Goal: Task Accomplishment & Management: Use online tool/utility

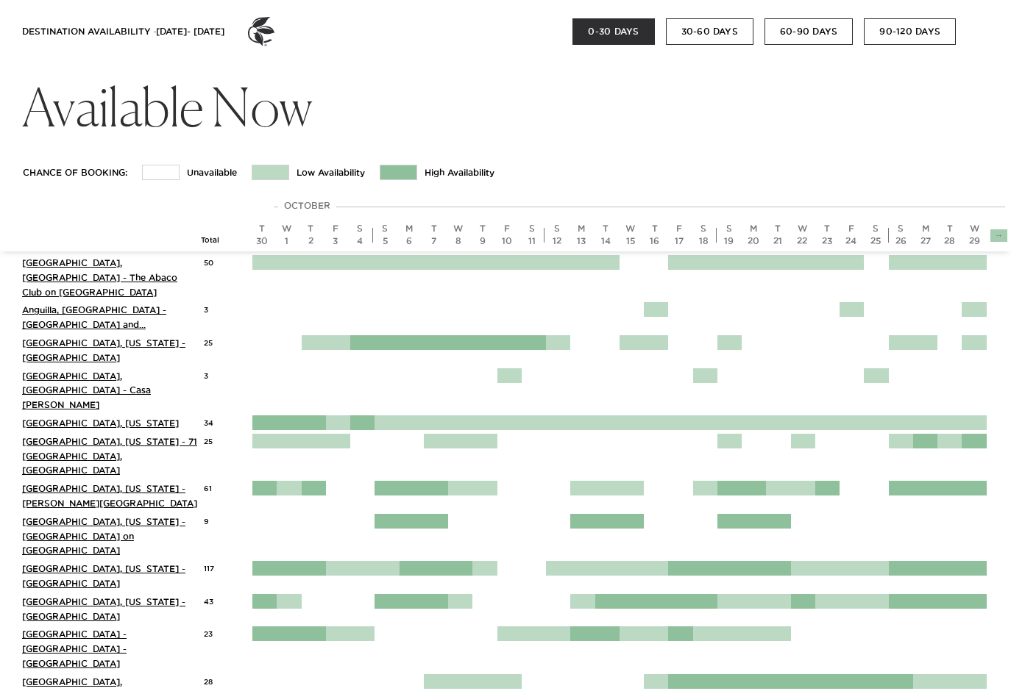
click at [996, 236] on link "→" at bounding box center [998, 235] width 9 height 10
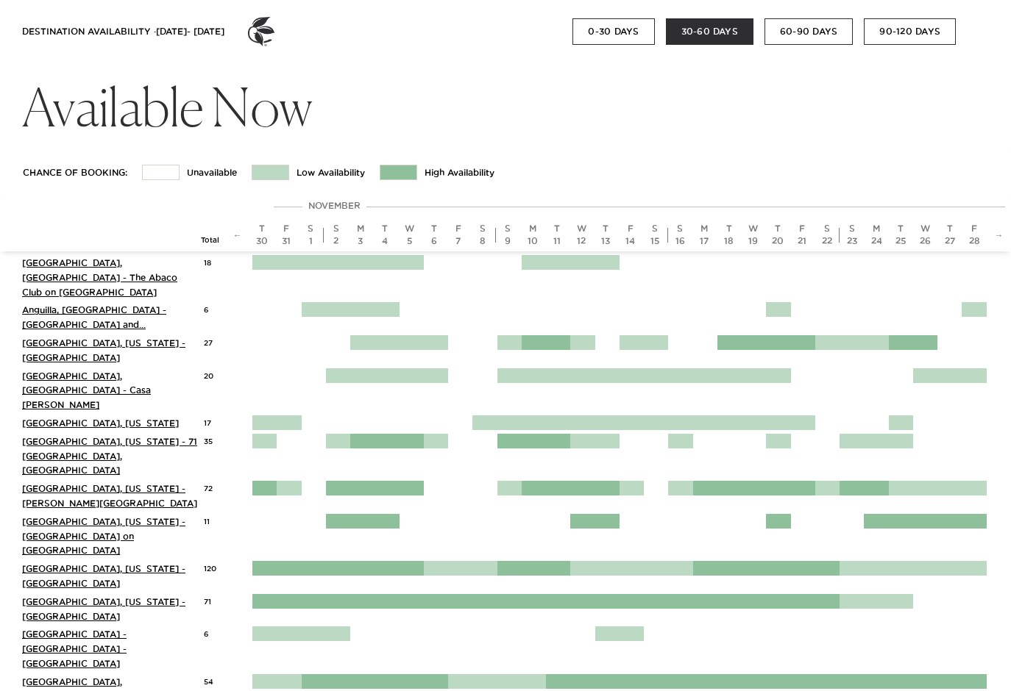
click at [907, 35] on button "90-120 DAYS" at bounding box center [909, 31] width 92 height 26
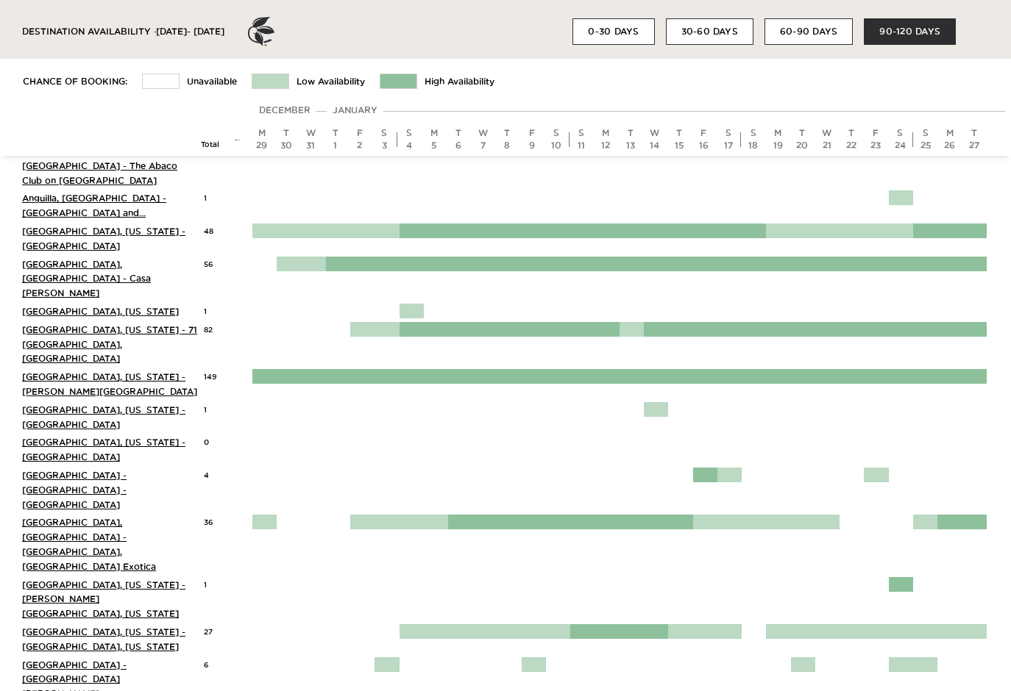
scroll to position [102, 0]
